Goal: Information Seeking & Learning: Learn about a topic

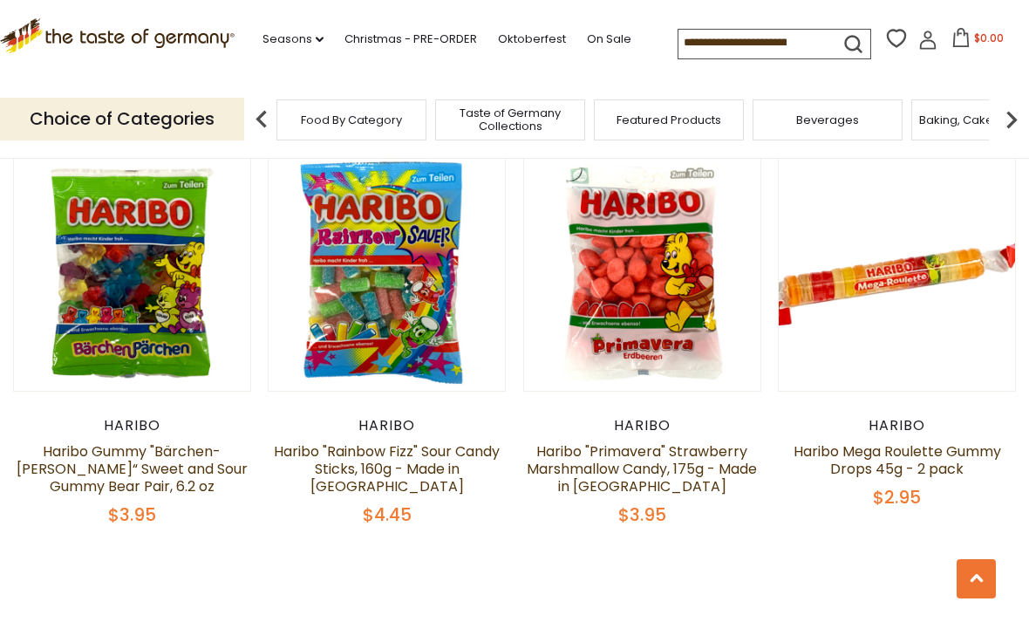
scroll to position [3531, 0]
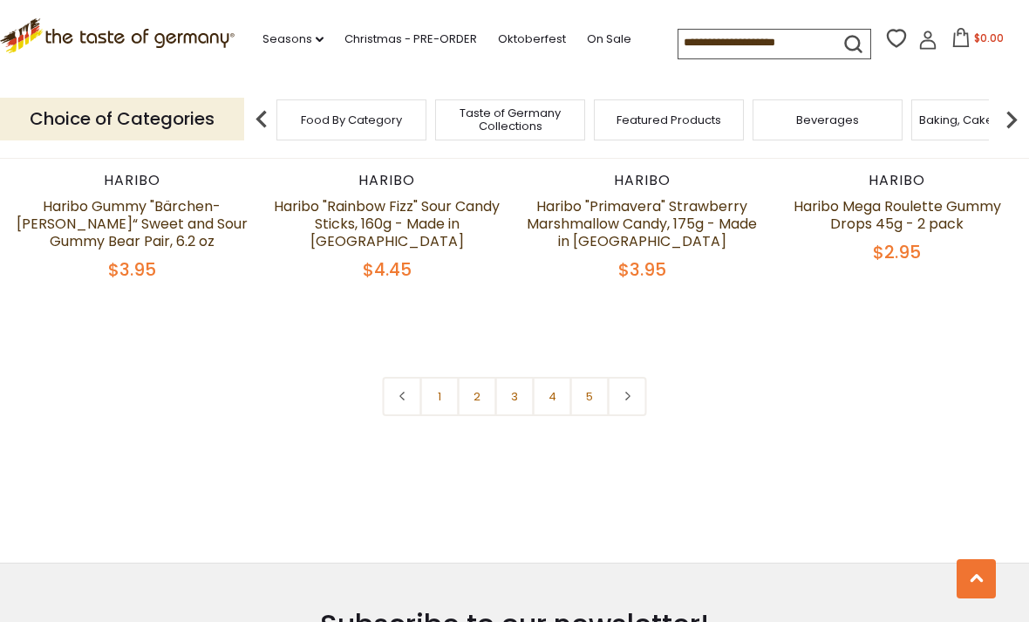
scroll to position [3762, 0]
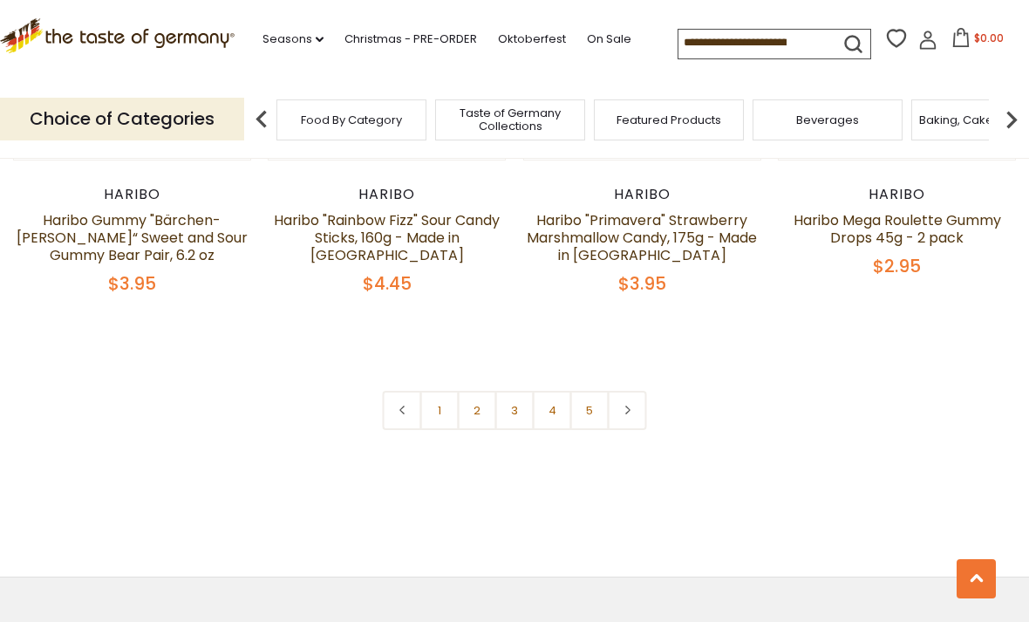
click at [510, 391] on link "3" at bounding box center [514, 410] width 39 height 39
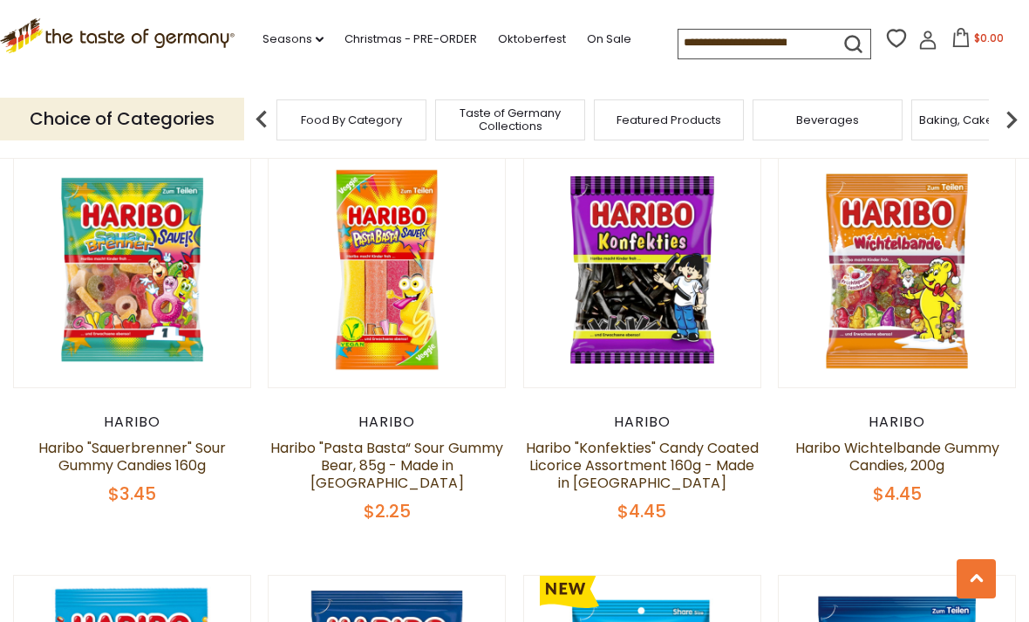
scroll to position [1874, 0]
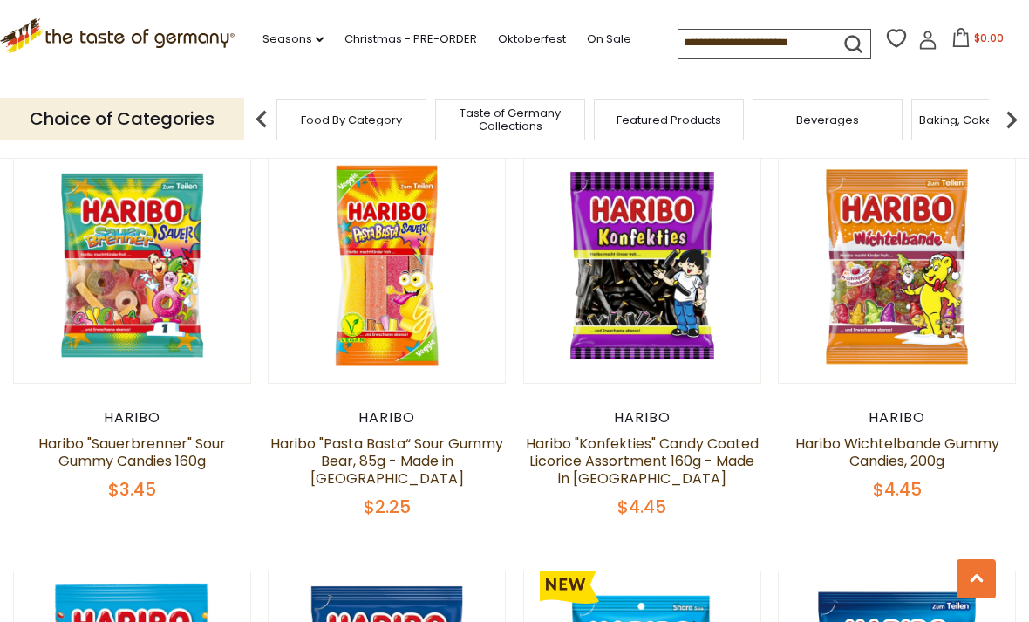
click at [626, 409] on div "Haribo" at bounding box center [642, 417] width 238 height 17
click at [604, 459] on link "Haribo "Konfekties" Candy Coated Licorice Assortment 160g - Made in [GEOGRAPHIC…" at bounding box center [642, 460] width 233 height 55
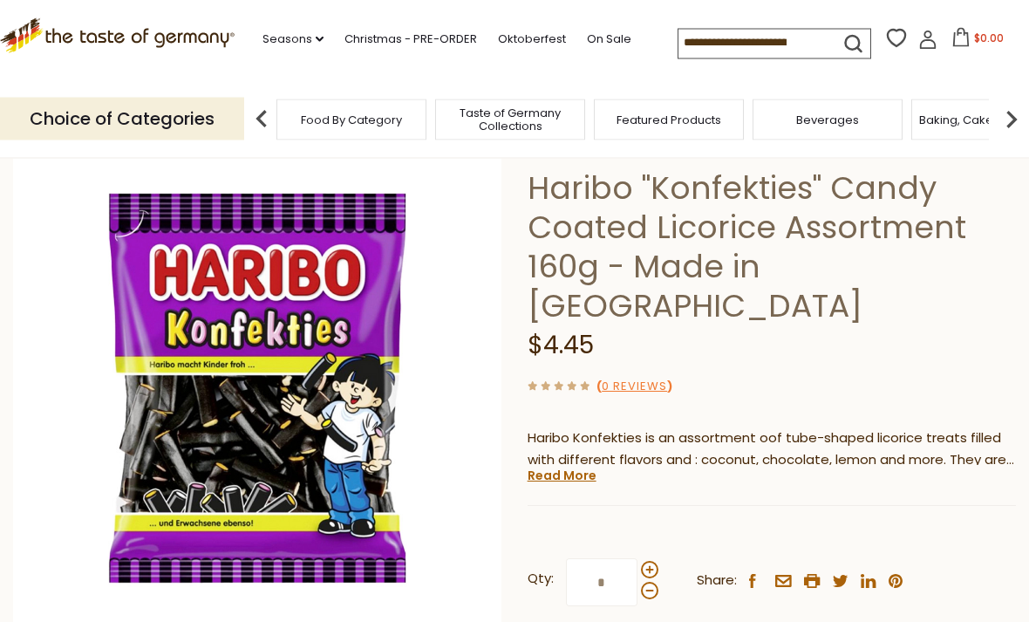
scroll to position [77, 0]
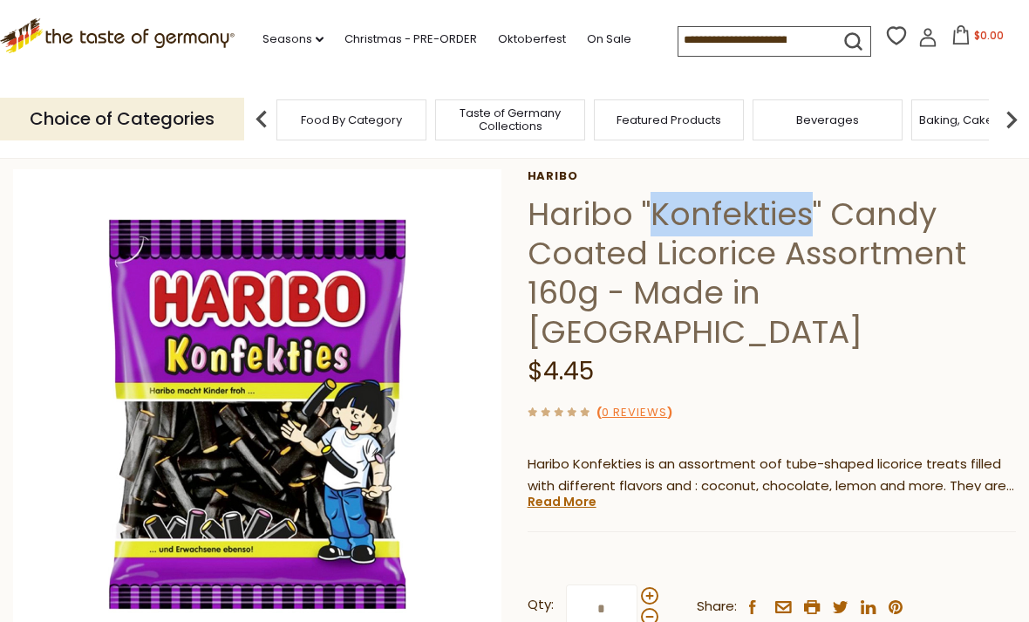
click at [3, 116] on p "Choice of Categories" at bounding box center [122, 119] width 244 height 43
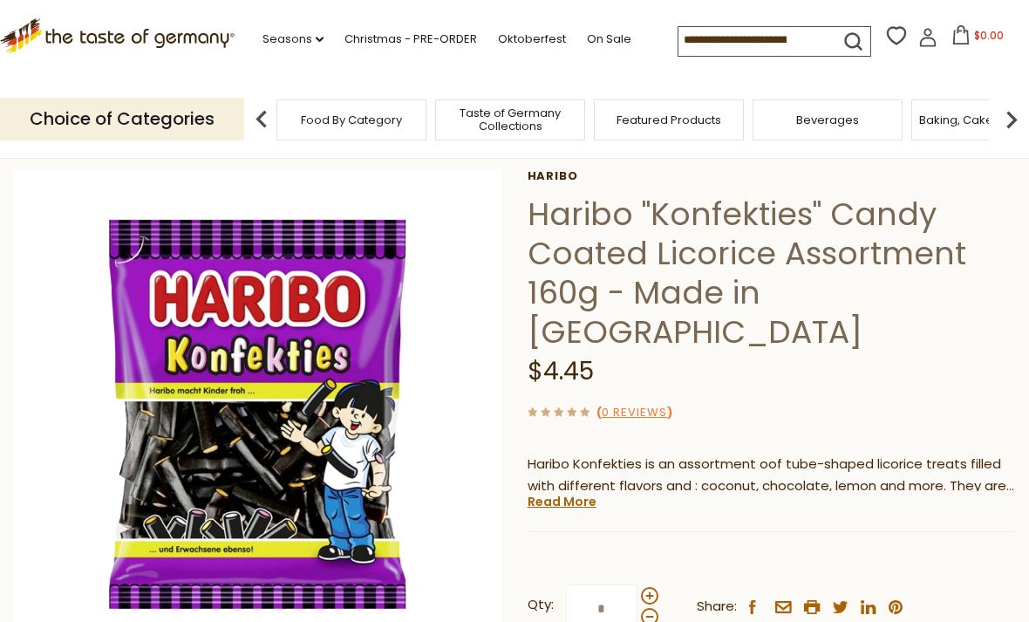
click at [665, 203] on h1 "Haribo "Konfekties" Candy Coated Licorice Assortment 160g - Made in [GEOGRAPHIC…" at bounding box center [772, 272] width 488 height 157
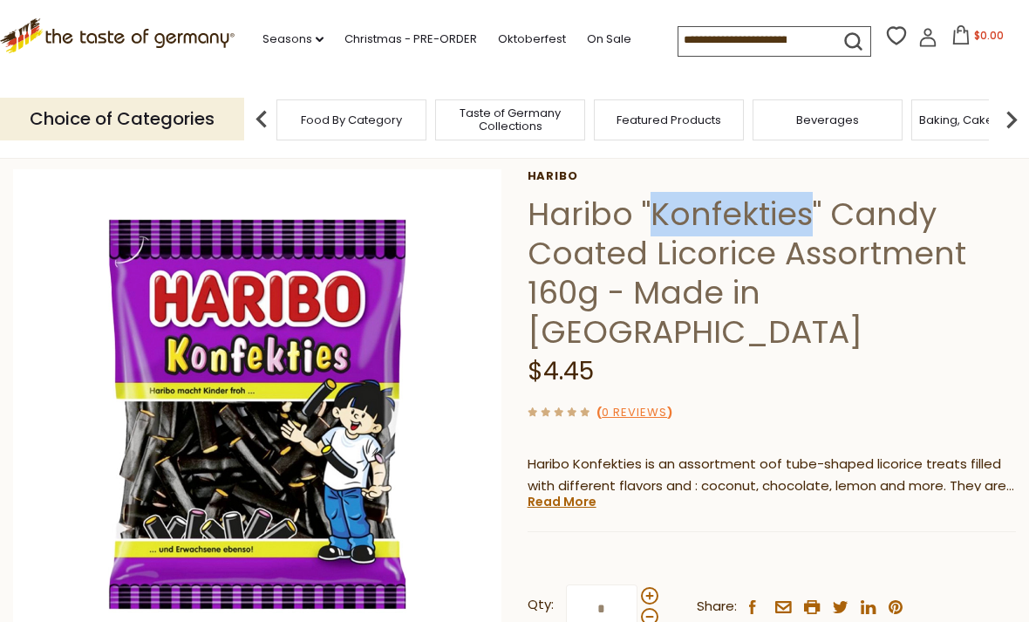
copy h1 "Konfekties"
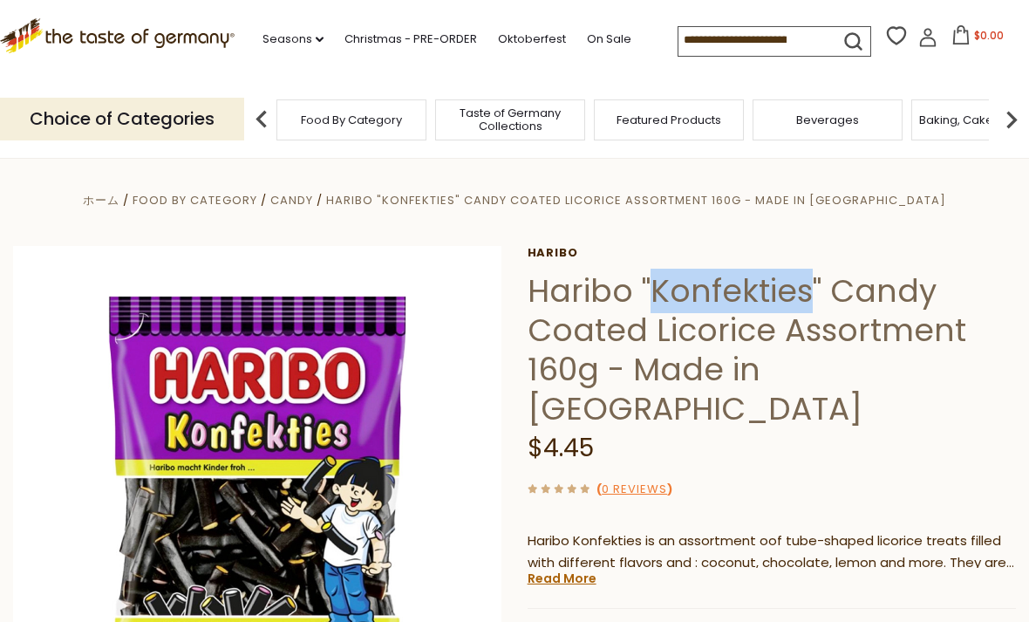
click at [969, 252] on link "Haribo" at bounding box center [772, 253] width 488 height 14
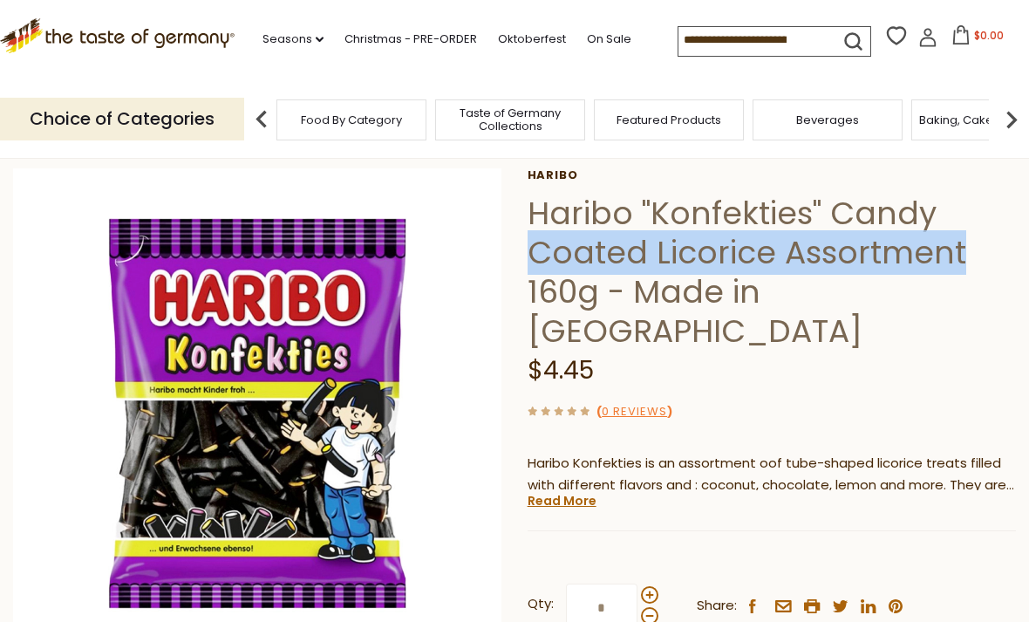
scroll to position [107, 0]
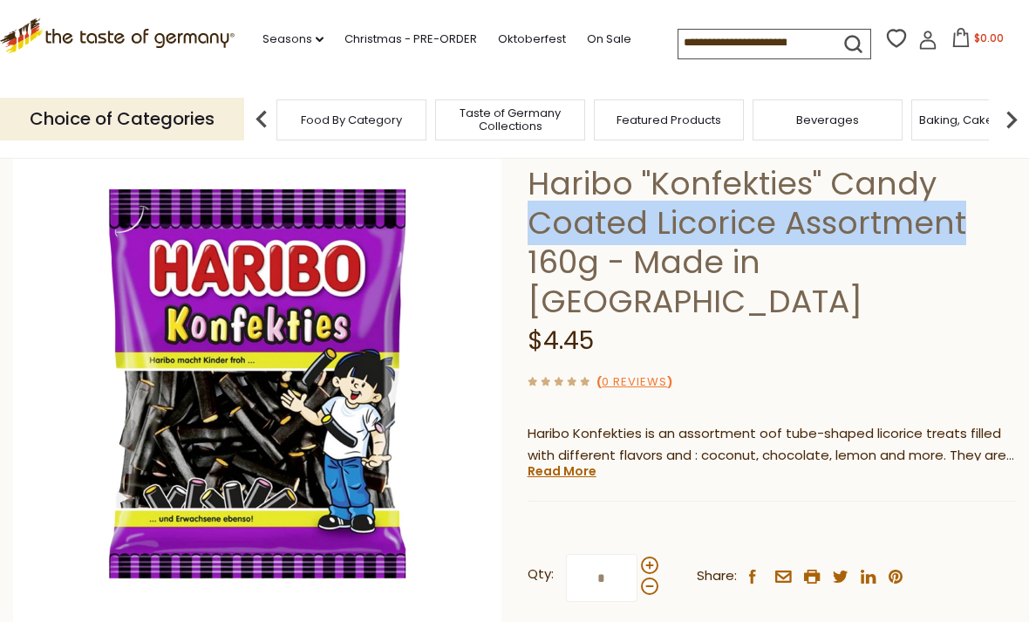
click at [188, 106] on p "Choice of Categories" at bounding box center [122, 119] width 244 height 43
copy h1 "Coated Licorice Assortment"
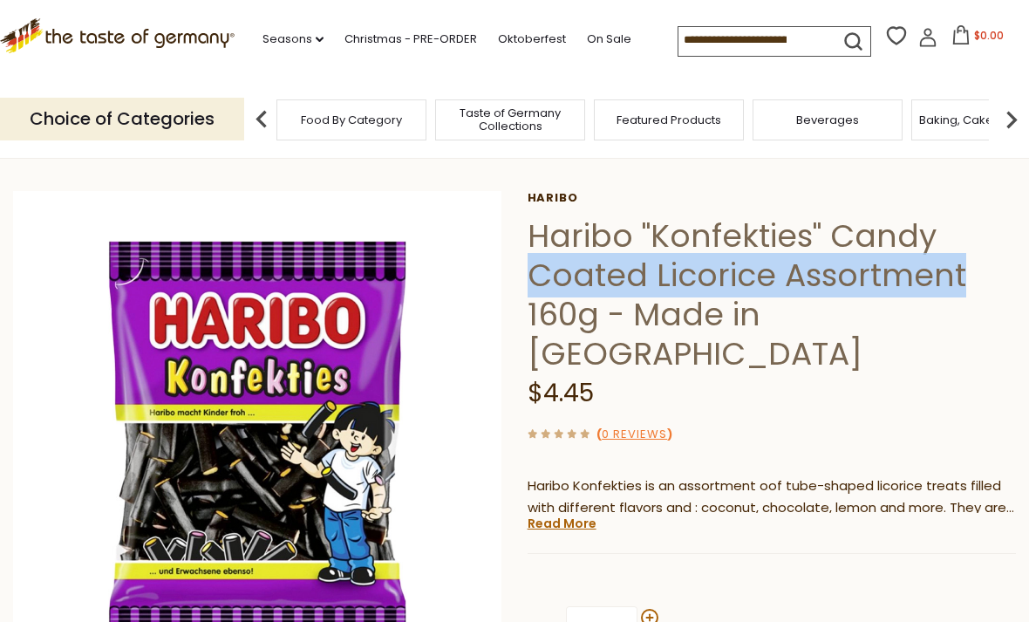
scroll to position [56, 0]
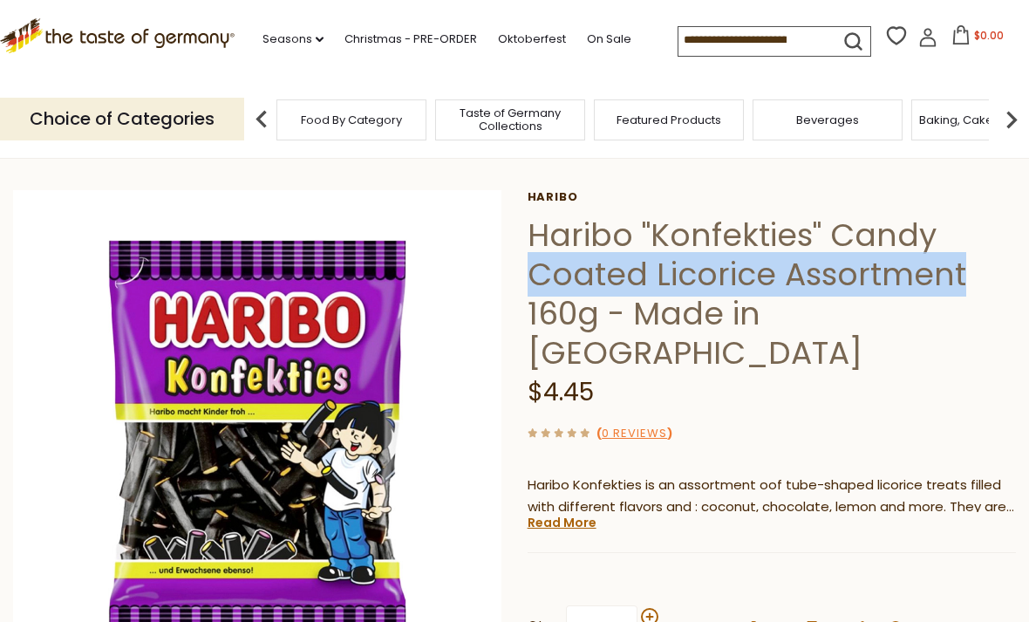
click at [383, 458] on img at bounding box center [257, 434] width 489 height 489
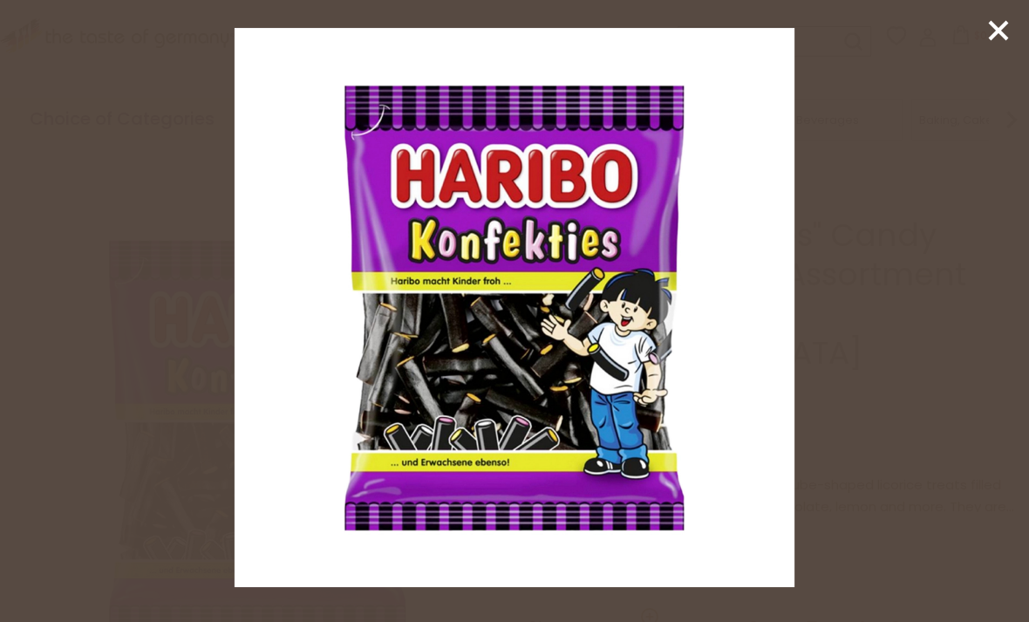
click at [423, 484] on img at bounding box center [515, 308] width 560 height 560
click at [996, 35] on line at bounding box center [998, 30] width 17 height 17
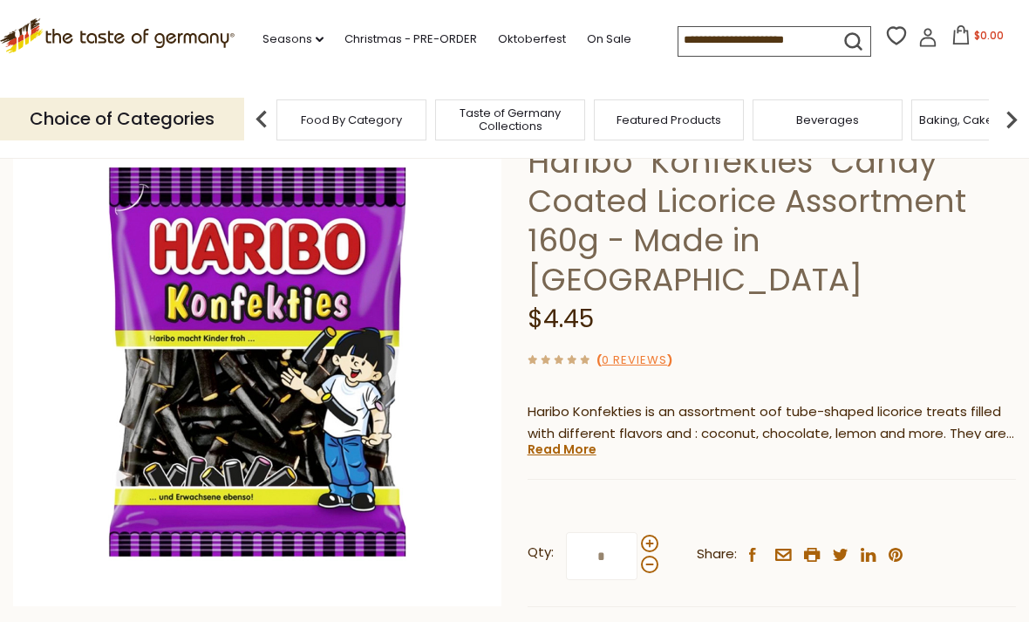
scroll to position [0, 0]
